Goal: Check status

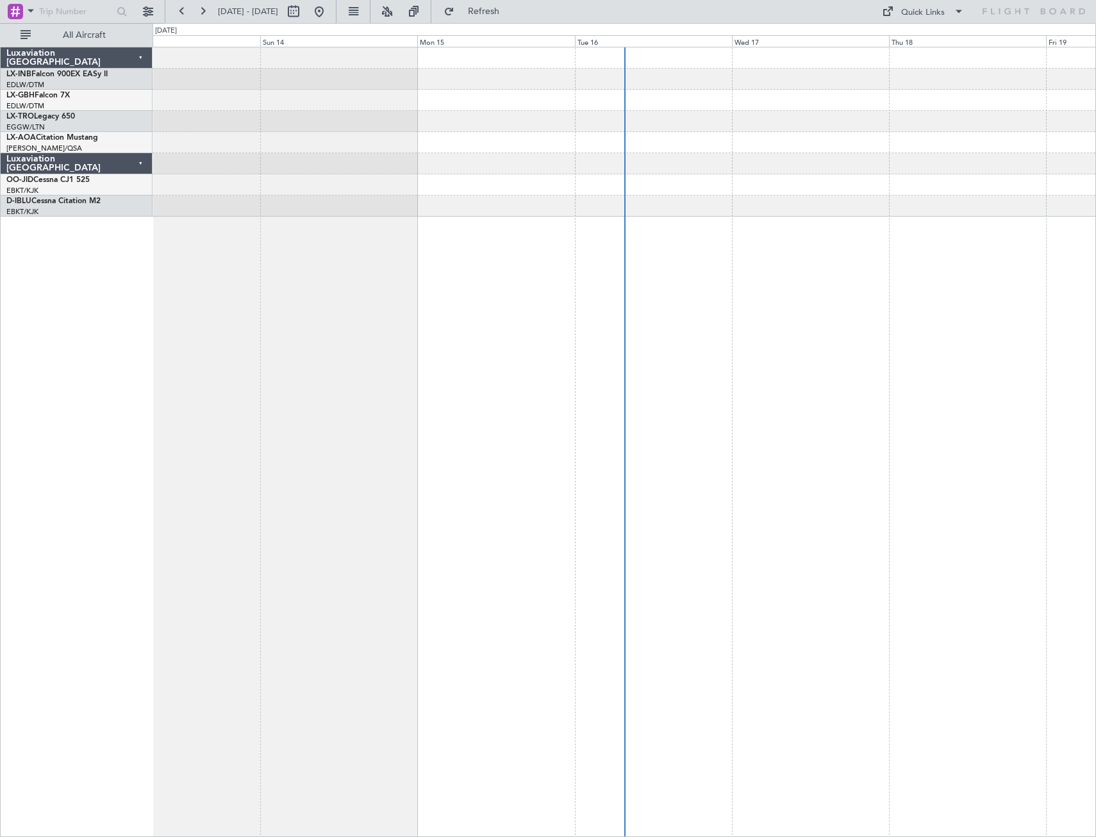
click at [868, 370] on div at bounding box center [625, 442] width 944 height 791
click at [511, 12] on span "Refresh" at bounding box center [484, 11] width 54 height 9
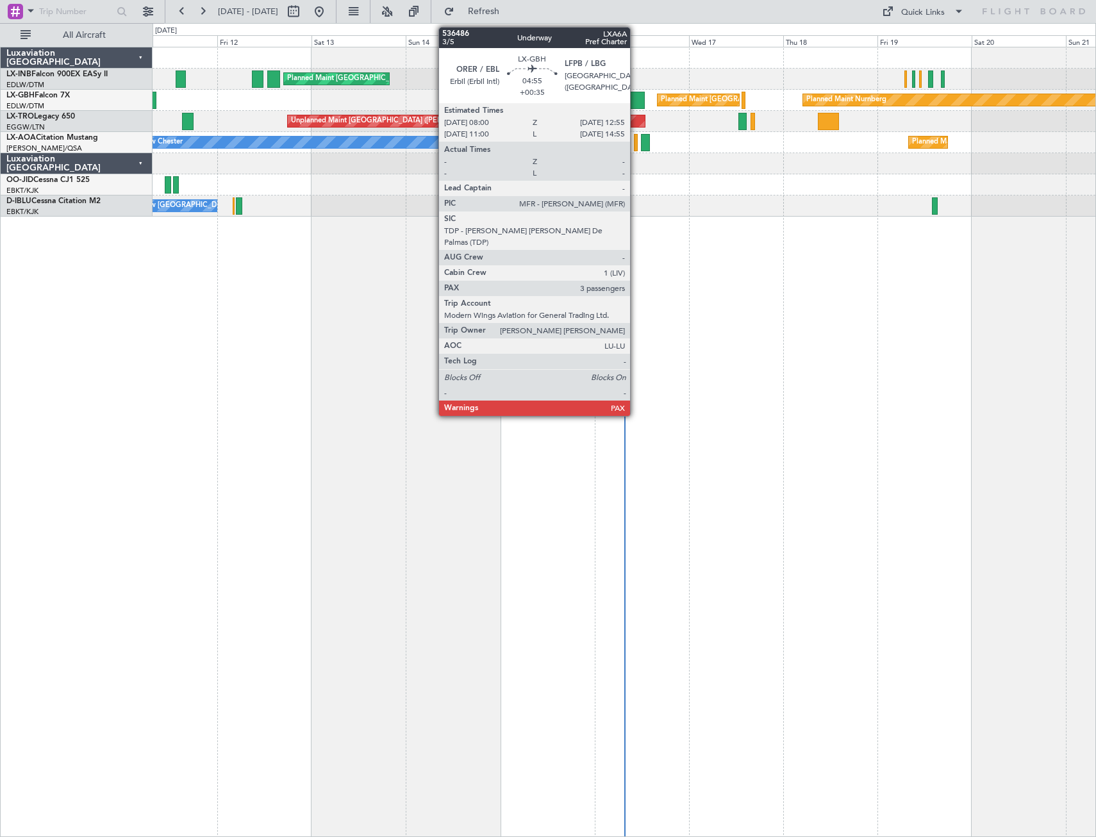
click at [634, 97] on div at bounding box center [636, 100] width 20 height 17
